Goal: Task Accomplishment & Management: Manage account settings

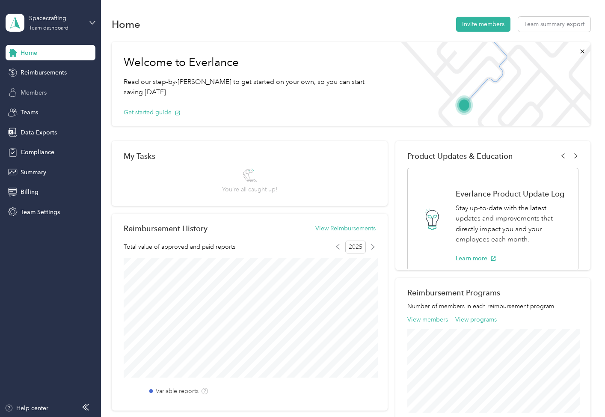
click at [45, 94] on span "Members" at bounding box center [34, 92] width 26 height 9
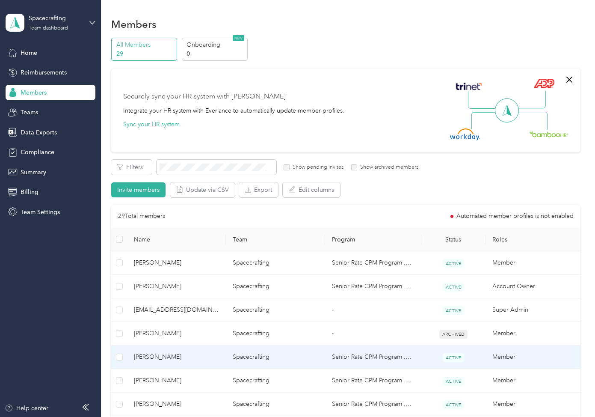
click at [205, 351] on td "[PERSON_NAME]" at bounding box center [176, 357] width 99 height 24
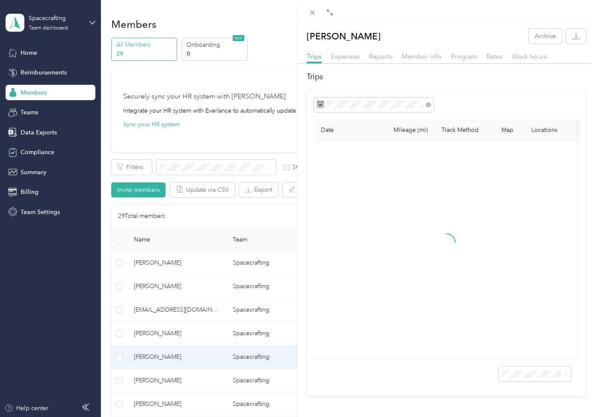
click at [371, 61] on div "Reports" at bounding box center [381, 56] width 24 height 11
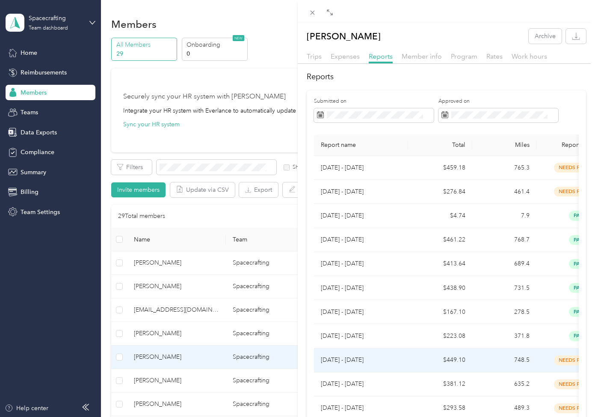
click at [396, 355] on p "[DATE] - [DATE]" at bounding box center [361, 359] width 80 height 9
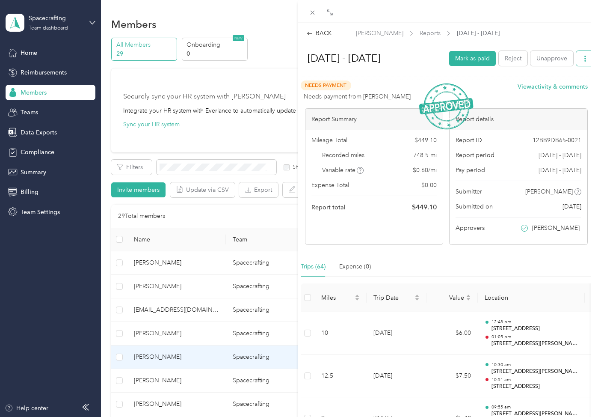
click at [586, 60] on icon "button" at bounding box center [586, 59] width 2 height 6
click at [558, 95] on li "Download" at bounding box center [561, 98] width 59 height 15
click at [560, 94] on span "Download" at bounding box center [561, 98] width 28 height 9
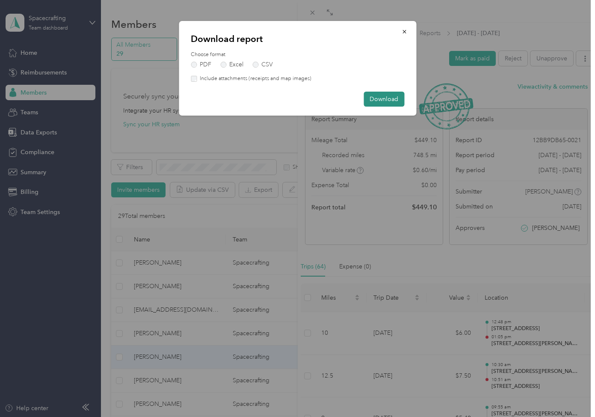
click at [387, 97] on button "Download" at bounding box center [384, 99] width 41 height 15
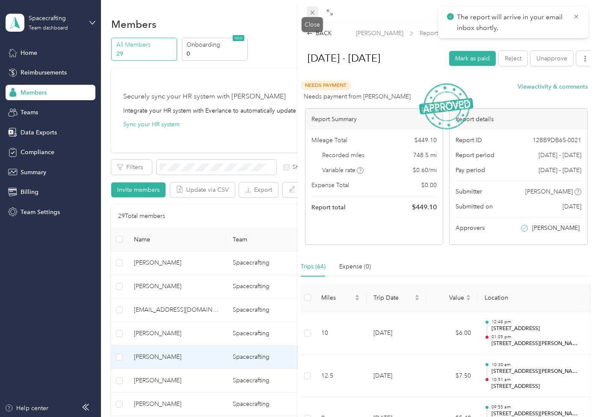
click at [311, 14] on icon at bounding box center [312, 13] width 4 height 4
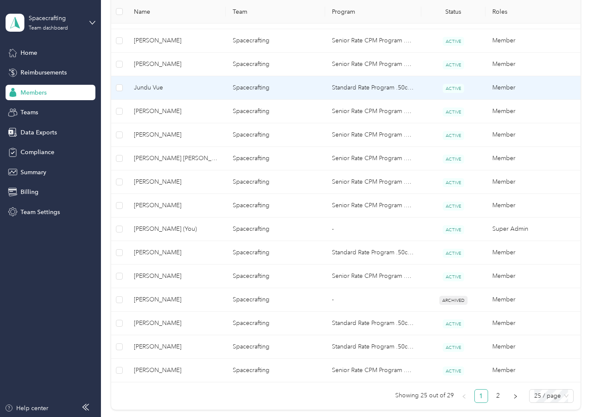
scroll to position [458, 0]
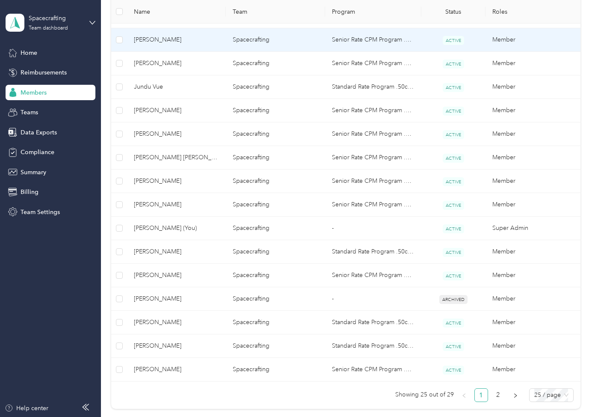
click at [188, 44] on span "[PERSON_NAME]" at bounding box center [176, 39] width 85 height 9
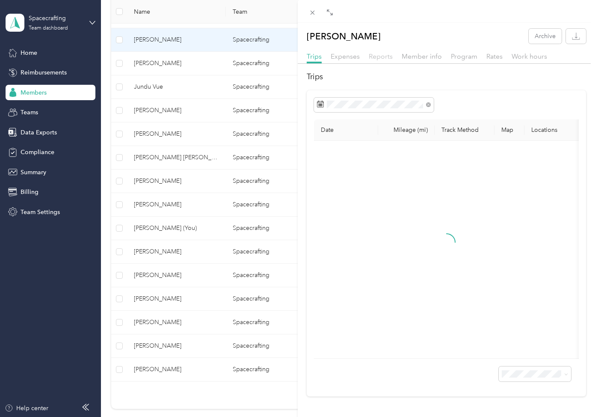
click at [376, 55] on span "Reports" at bounding box center [381, 56] width 24 height 8
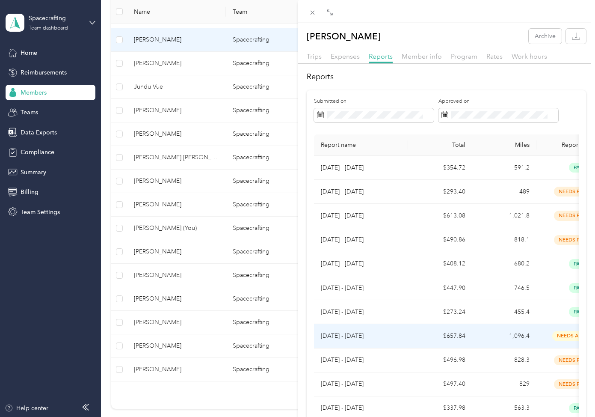
click at [396, 339] on p "[DATE] - [DATE]" at bounding box center [361, 335] width 80 height 9
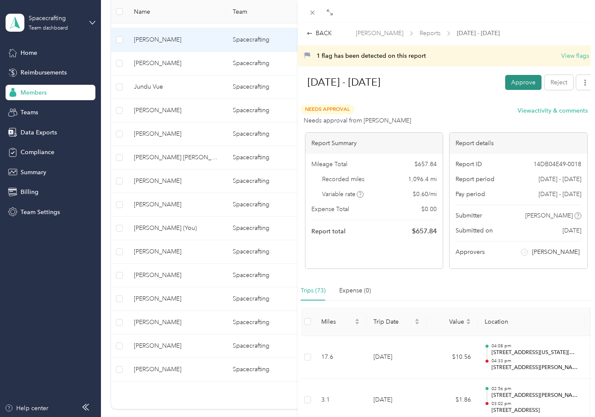
click at [528, 82] on button "Approve" at bounding box center [523, 82] width 36 height 15
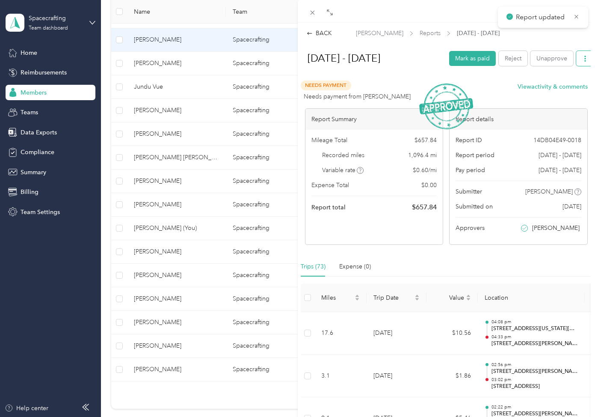
click at [580, 54] on button "button" at bounding box center [585, 58] width 18 height 15
click at [571, 94] on span "Download" at bounding box center [561, 98] width 28 height 9
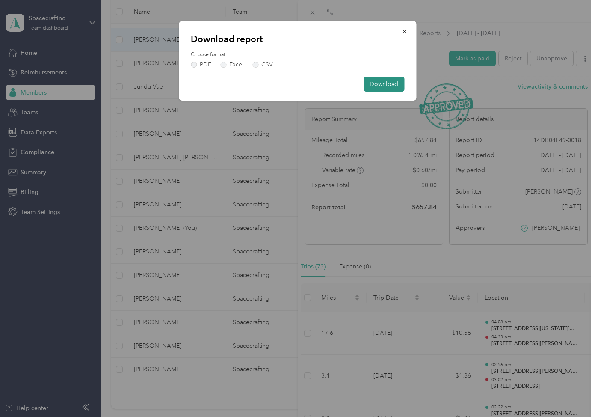
click at [398, 84] on button "Download" at bounding box center [384, 84] width 41 height 15
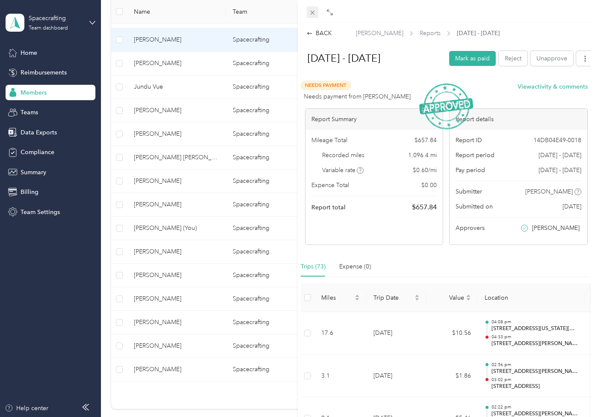
click at [312, 12] on icon at bounding box center [312, 13] width 4 height 4
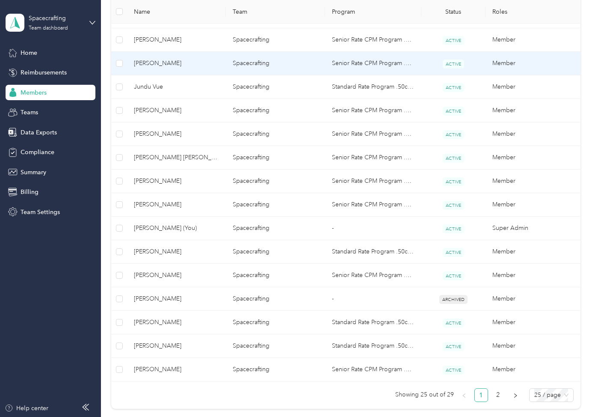
click at [205, 61] on span "[PERSON_NAME]" at bounding box center [176, 63] width 85 height 9
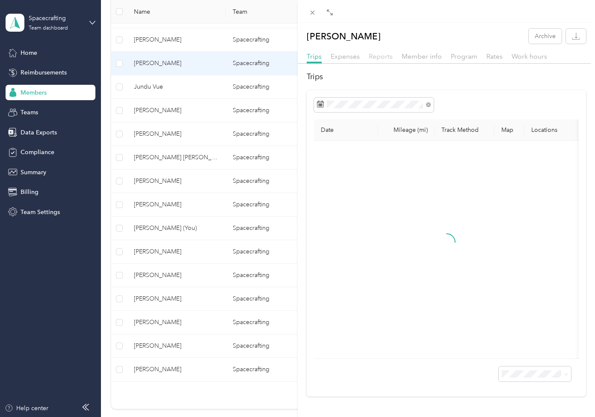
click at [382, 55] on span "Reports" at bounding box center [381, 56] width 24 height 8
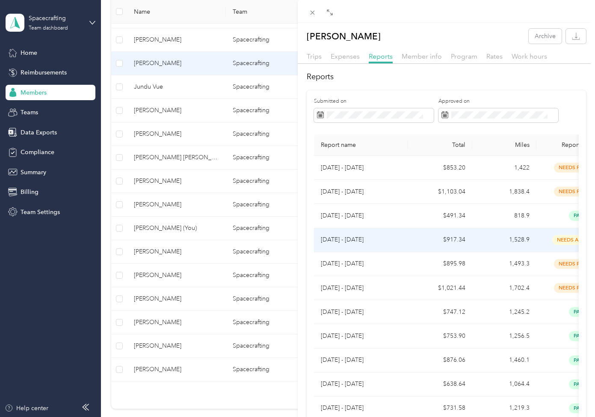
click at [456, 239] on td "$917.34" at bounding box center [440, 240] width 64 height 24
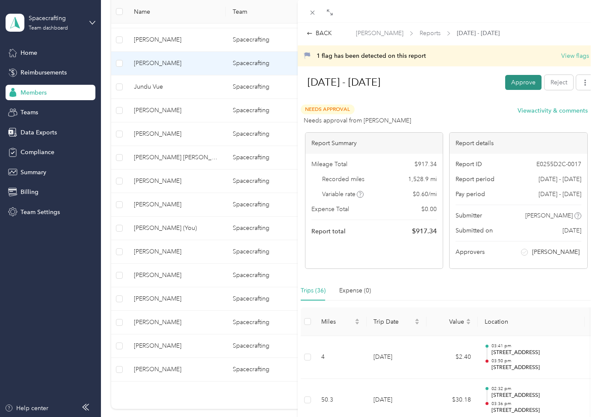
click at [522, 79] on button "Approve" at bounding box center [523, 82] width 36 height 15
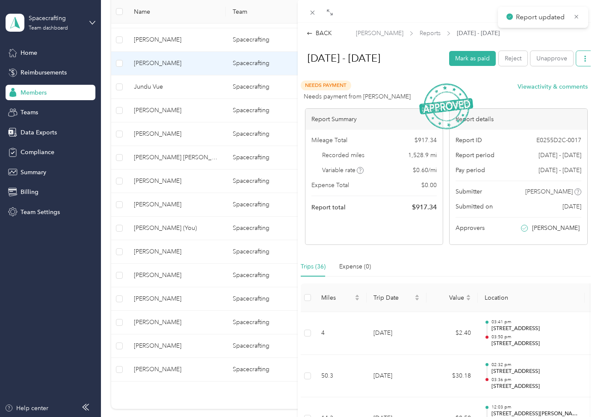
click at [580, 55] on button "button" at bounding box center [585, 58] width 18 height 15
click at [570, 94] on span "Download" at bounding box center [561, 98] width 28 height 9
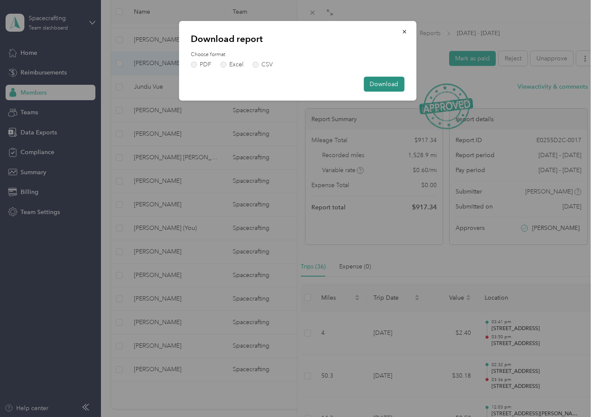
click at [395, 85] on button "Download" at bounding box center [384, 84] width 41 height 15
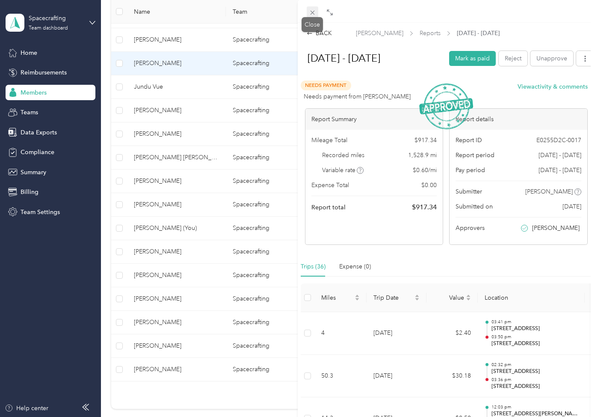
click at [312, 14] on icon at bounding box center [312, 12] width 7 height 7
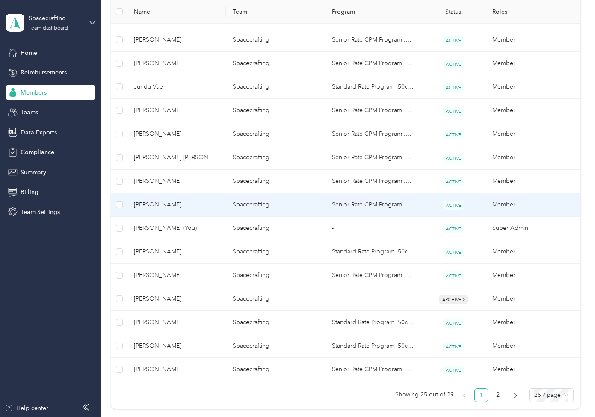
click at [166, 203] on span "[PERSON_NAME]" at bounding box center [176, 204] width 85 height 9
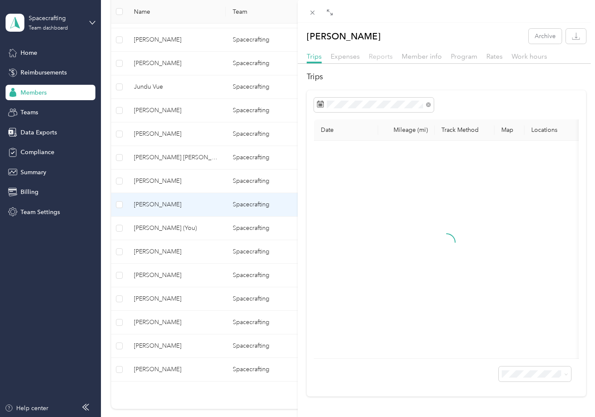
click at [384, 59] on span "Reports" at bounding box center [381, 56] width 24 height 8
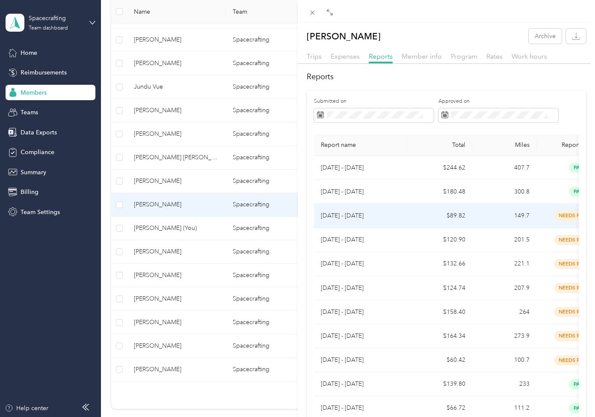
click at [451, 217] on td "$89.82" at bounding box center [440, 216] width 64 height 24
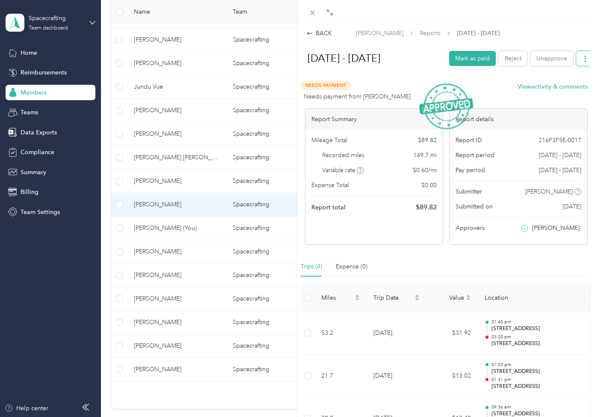
click at [583, 58] on icon "button" at bounding box center [585, 59] width 6 height 6
click at [566, 94] on span "Download" at bounding box center [561, 98] width 28 height 9
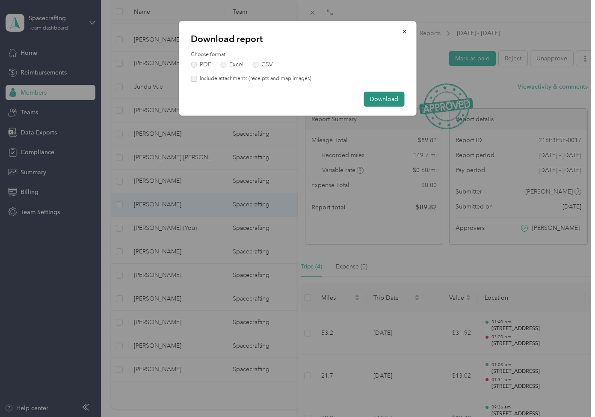
click at [376, 97] on button "Download" at bounding box center [384, 99] width 41 height 15
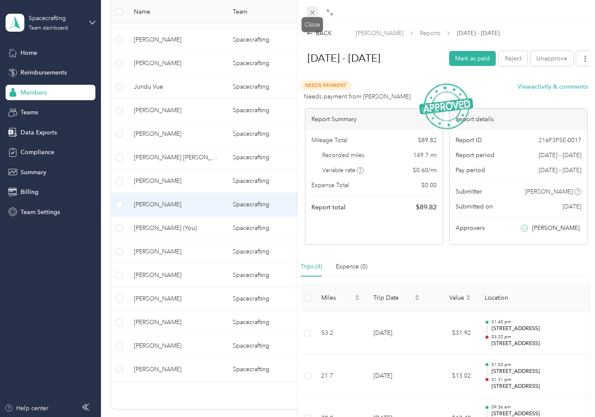
click at [308, 12] on span at bounding box center [313, 12] width 12 height 12
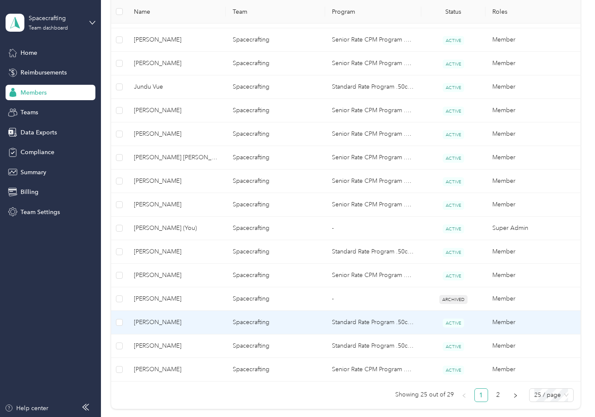
click at [335, 318] on td "Standard Rate Program .50c/m" at bounding box center [373, 323] width 96 height 24
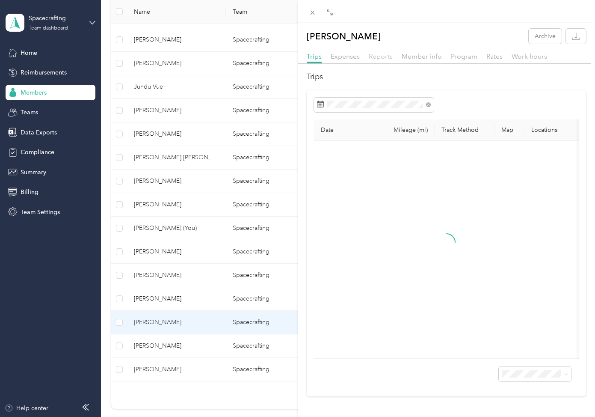
click at [380, 54] on span "Reports" at bounding box center [381, 56] width 24 height 8
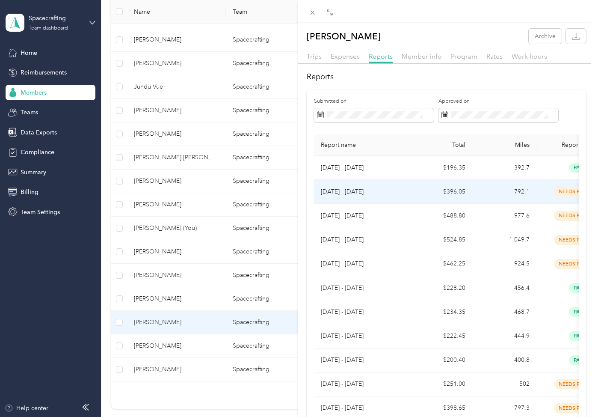
click at [504, 196] on td "792.1" at bounding box center [504, 192] width 64 height 24
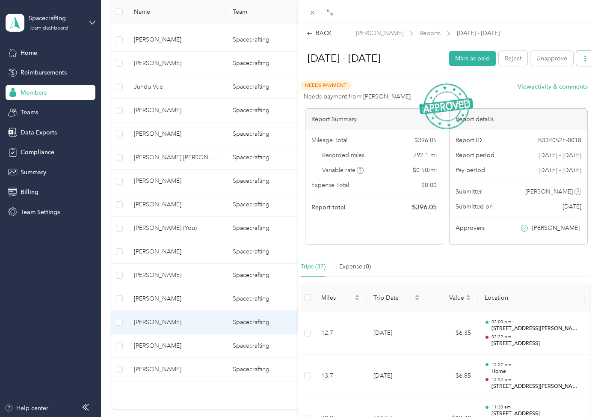
click at [588, 59] on icon "button" at bounding box center [585, 59] width 6 height 6
click at [570, 94] on span "Download" at bounding box center [561, 98] width 28 height 9
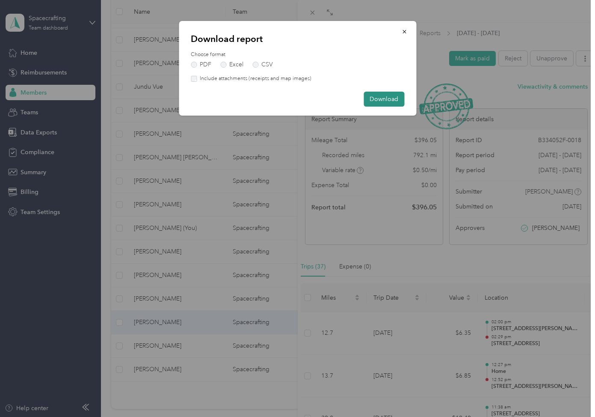
click at [384, 97] on button "Download" at bounding box center [384, 99] width 41 height 15
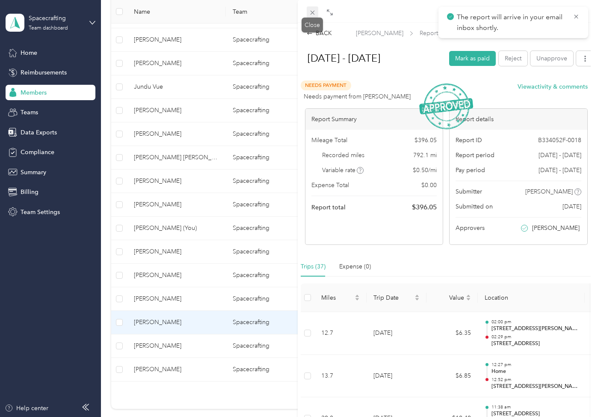
click at [312, 18] on div "Close" at bounding box center [312, 25] width 21 height 15
